Goal: Task Accomplishment & Management: Manage account settings

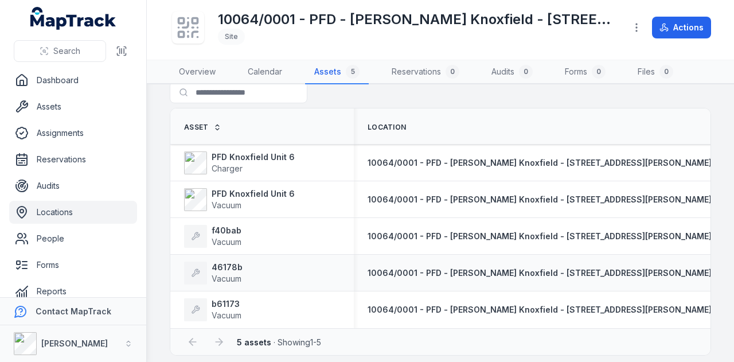
scroll to position [26, 0]
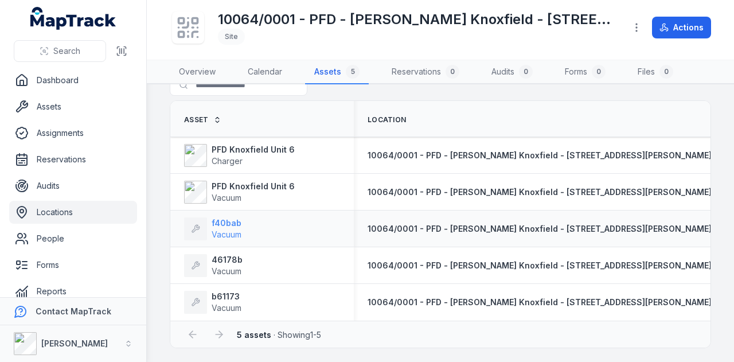
click at [233, 229] on span "Vacuum" at bounding box center [226, 234] width 30 height 10
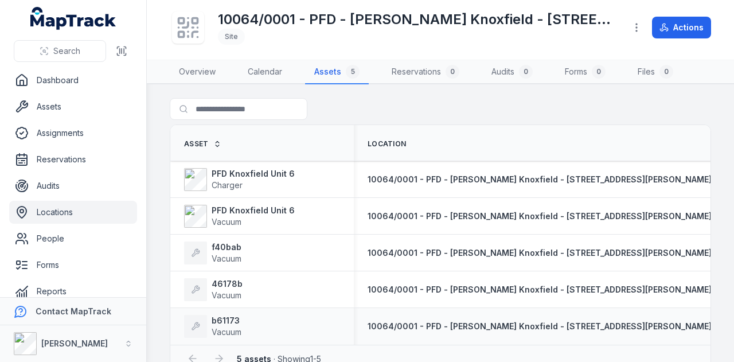
scroll to position [26, 0]
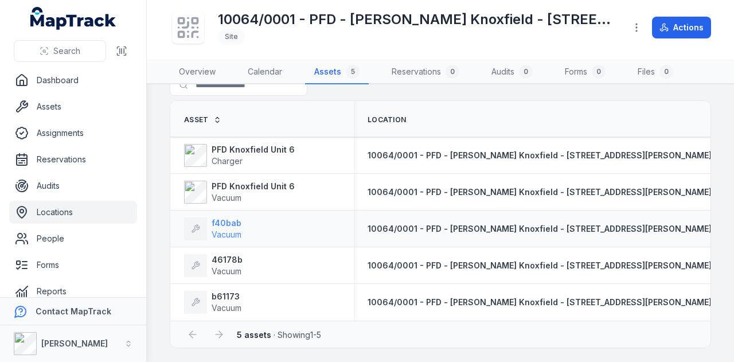
click at [240, 231] on span "Vacuum" at bounding box center [226, 234] width 30 height 10
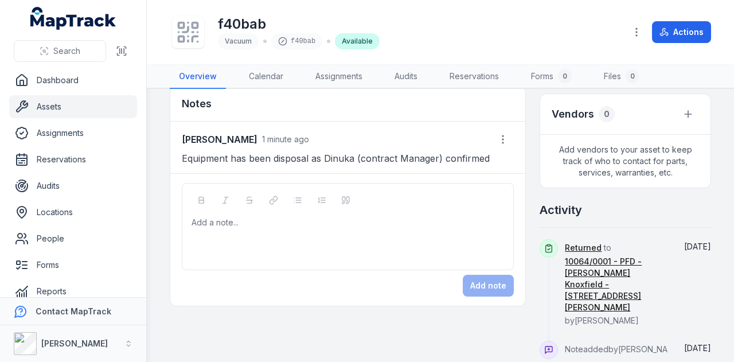
scroll to position [344, 0]
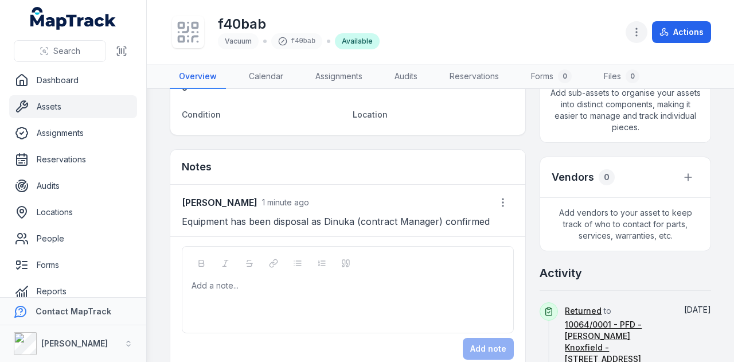
click at [641, 35] on icon "button" at bounding box center [635, 31] width 11 height 11
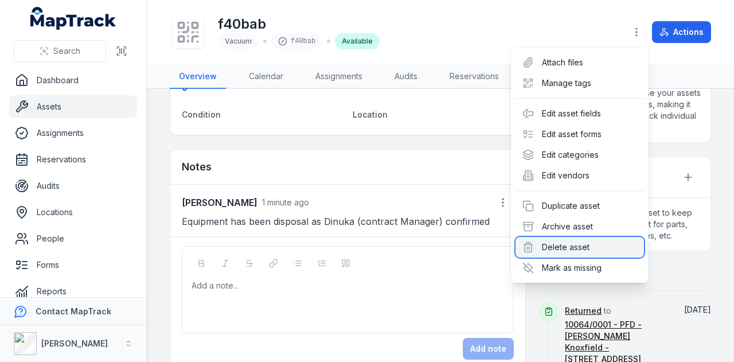
click at [580, 242] on div "Delete asset" at bounding box center [579, 247] width 128 height 21
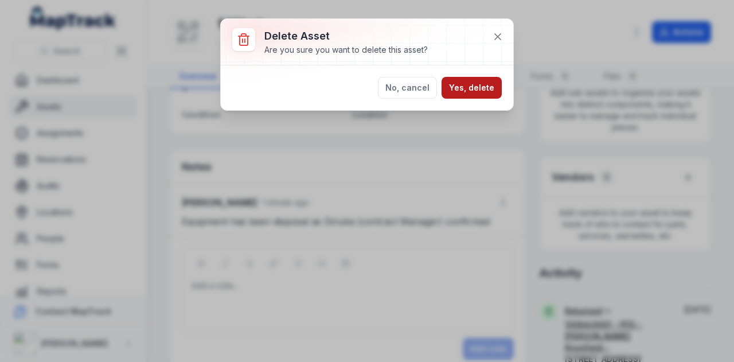
click at [469, 89] on button "Yes, delete" at bounding box center [471, 88] width 60 height 22
